Goal: Task Accomplishment & Management: Use online tool/utility

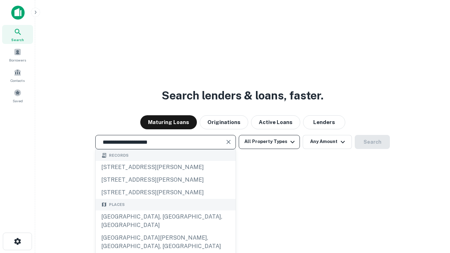
click at [165, 232] on div "[GEOGRAPHIC_DATA], [GEOGRAPHIC_DATA], [GEOGRAPHIC_DATA]" at bounding box center [166, 220] width 140 height 21
type input "**********"
click at [269, 142] on button "All Property Types" at bounding box center [269, 142] width 61 height 14
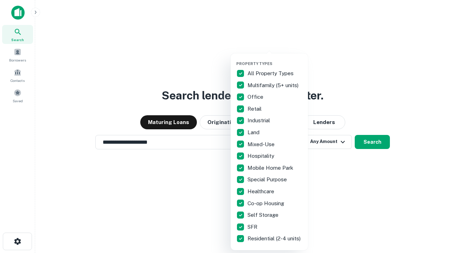
click at [275, 59] on button "button" at bounding box center [274, 59] width 77 height 0
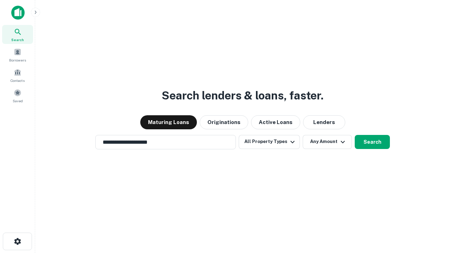
scroll to position [4, 85]
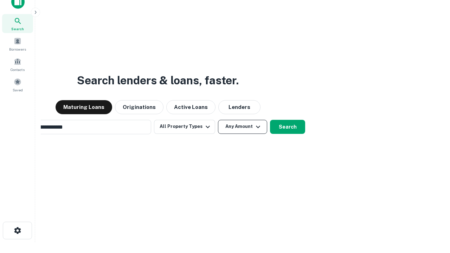
click at [218, 120] on button "Any Amount" at bounding box center [242, 127] width 49 height 14
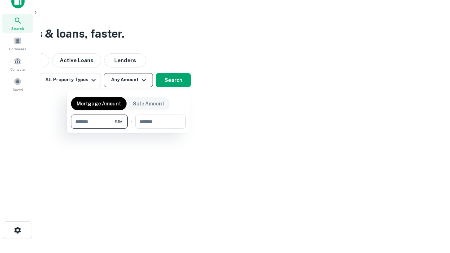
type input "*******"
click at [128, 129] on button "button" at bounding box center [128, 129] width 115 height 0
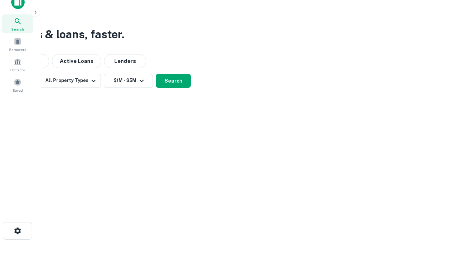
scroll to position [4, 130]
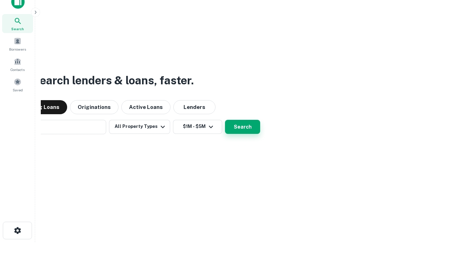
click at [225, 120] on button "Search" at bounding box center [242, 127] width 35 height 14
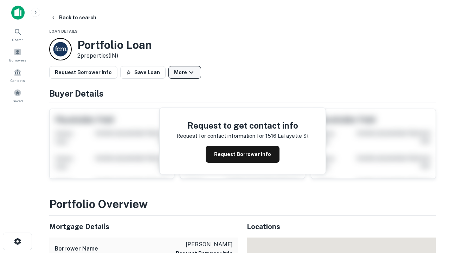
click at [184, 72] on button "More" at bounding box center [184, 72] width 33 height 13
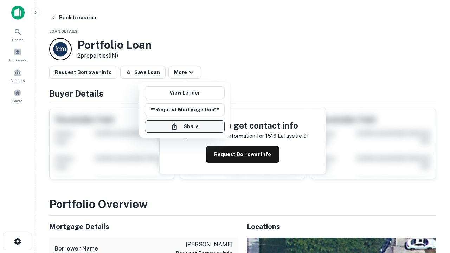
click at [184, 126] on button "Share" at bounding box center [185, 126] width 80 height 13
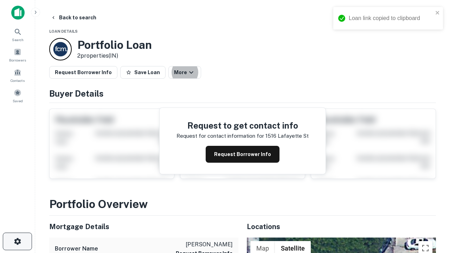
click at [17, 241] on icon "button" at bounding box center [17, 241] width 8 height 8
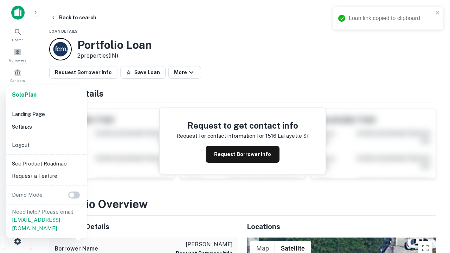
click at [46, 145] on li "Logout" at bounding box center [46, 145] width 75 height 13
